Goal: Check status: Check status

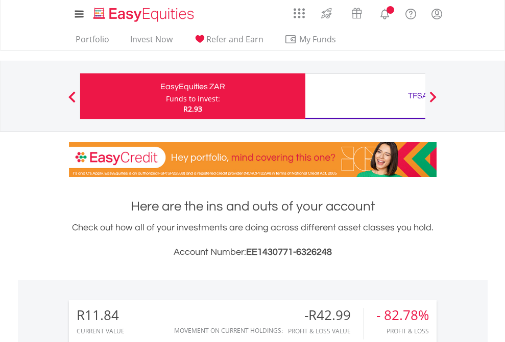
scroll to position [98, 160]
click at [166, 96] on div "Funds to invest:" at bounding box center [193, 99] width 54 height 10
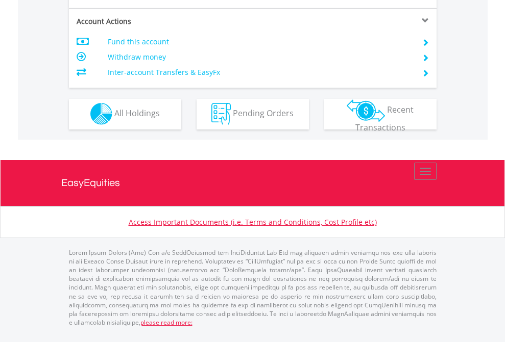
scroll to position [870, 0]
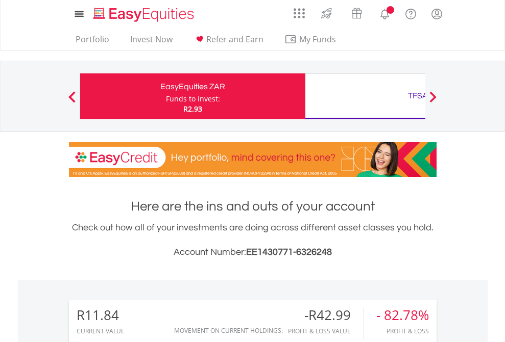
scroll to position [98, 160]
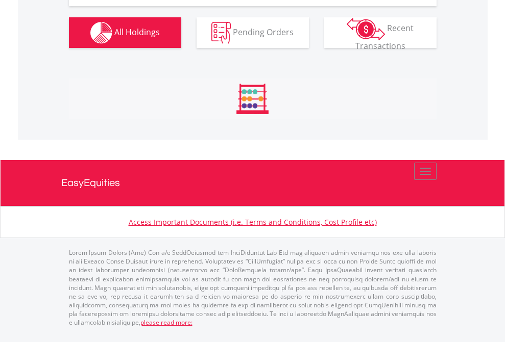
scroll to position [1135, 0]
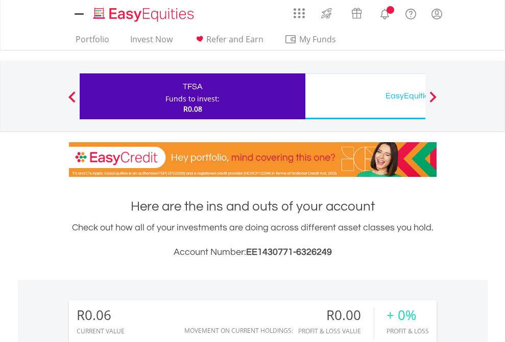
scroll to position [98, 160]
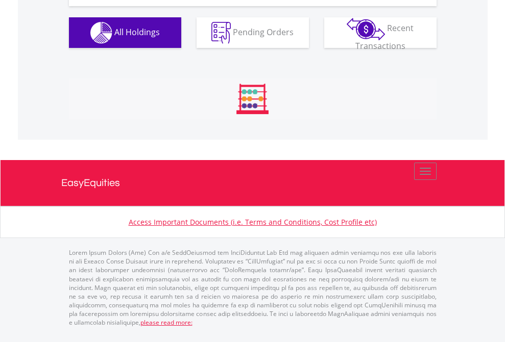
scroll to position [1014, 0]
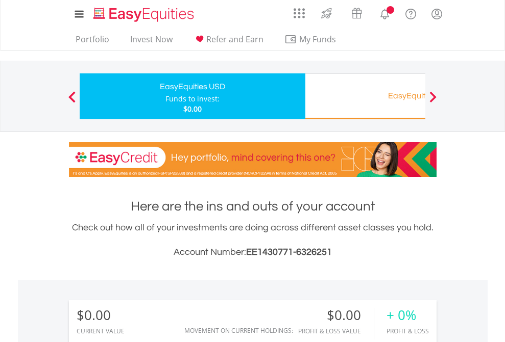
scroll to position [98, 160]
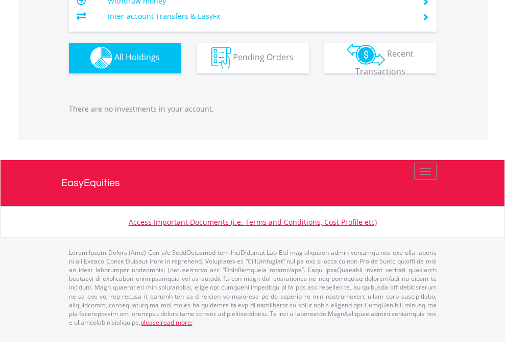
scroll to position [1010, 0]
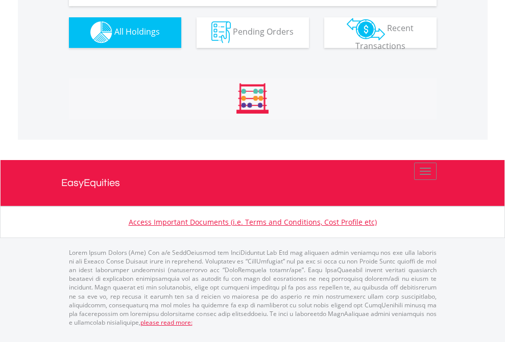
scroll to position [1010, 0]
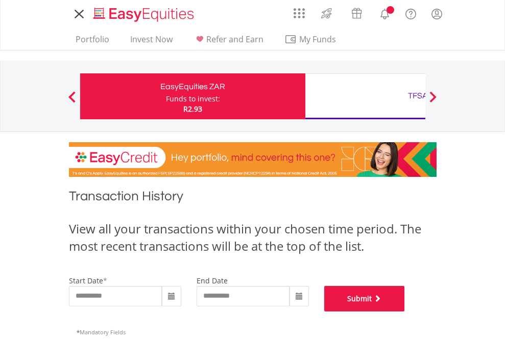
click at [405, 312] on button "Submit" at bounding box center [364, 299] width 81 height 26
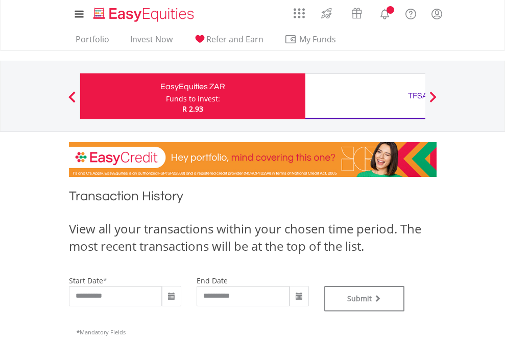
click at [365, 96] on div "TFSA" at bounding box center [417, 96] width 213 height 14
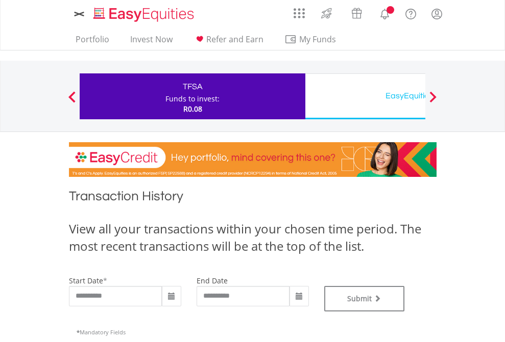
type input "**********"
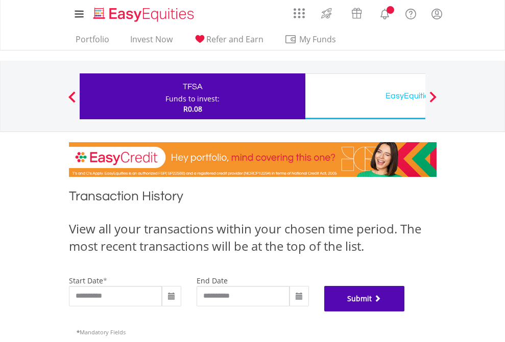
click at [405, 312] on button "Submit" at bounding box center [364, 299] width 81 height 26
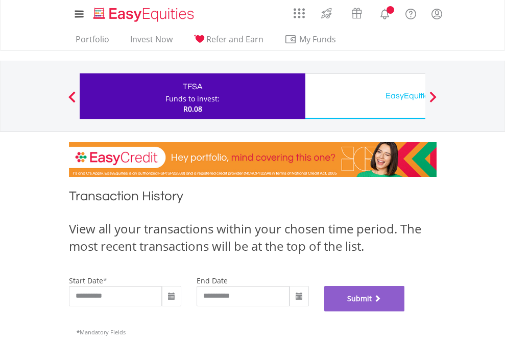
scroll to position [414, 0]
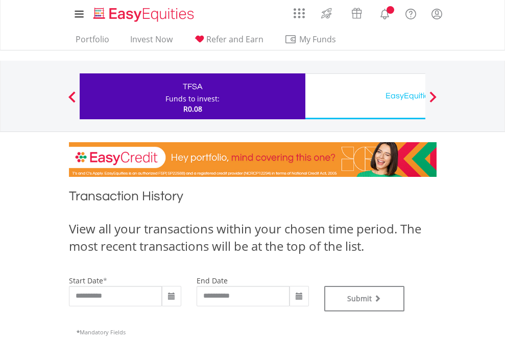
click at [365, 96] on div "EasyEquities USD" at bounding box center [417, 96] width 213 height 14
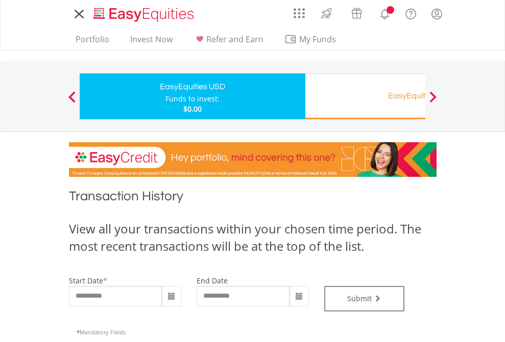
type input "**********"
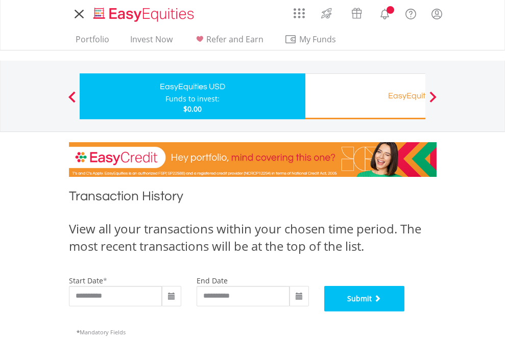
click at [405, 312] on button "Submit" at bounding box center [364, 299] width 81 height 26
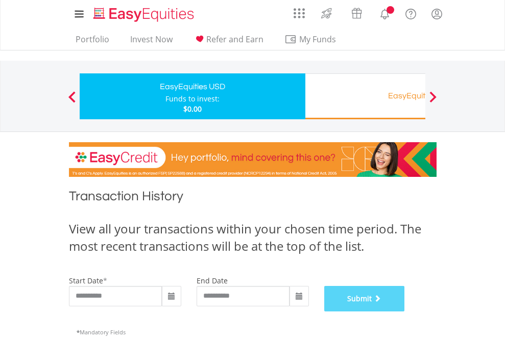
scroll to position [414, 0]
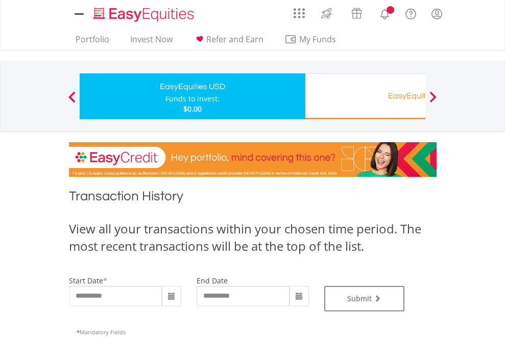
click at [165, 96] on div "Funds to invest:" at bounding box center [192, 99] width 54 height 10
type input "**********"
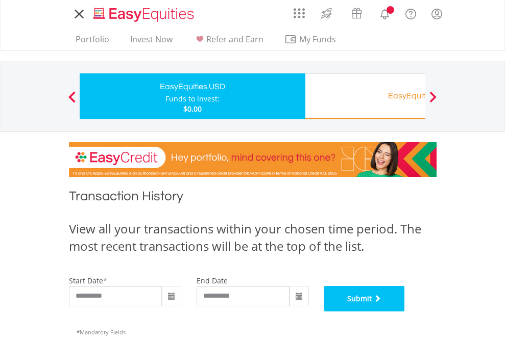
click at [405, 312] on button "Submit" at bounding box center [364, 299] width 81 height 26
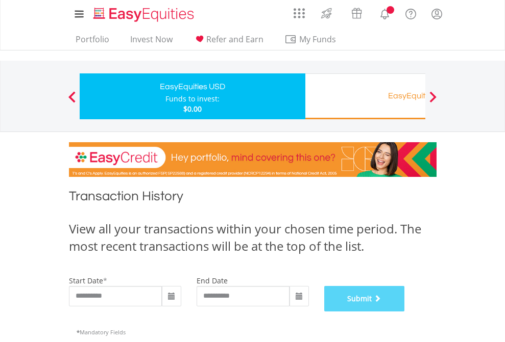
scroll to position [414, 0]
